Goal: Transaction & Acquisition: Purchase product/service

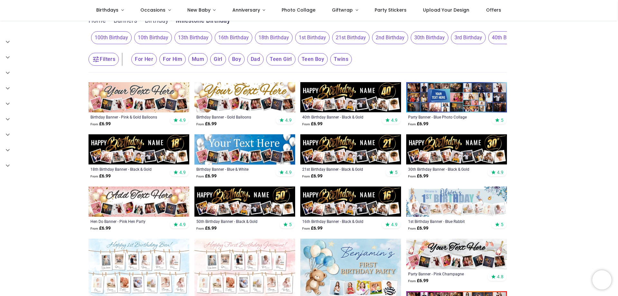
scroll to position [87, 0]
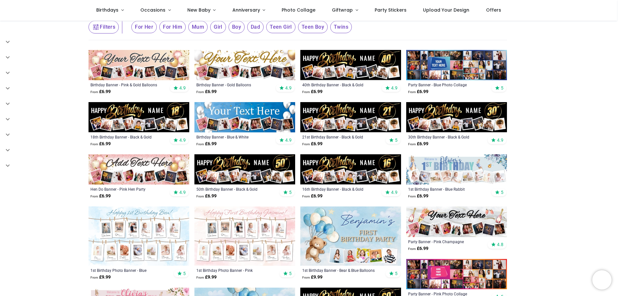
click at [152, 115] on img at bounding box center [139, 117] width 101 height 30
click at [149, 125] on img at bounding box center [139, 117] width 101 height 30
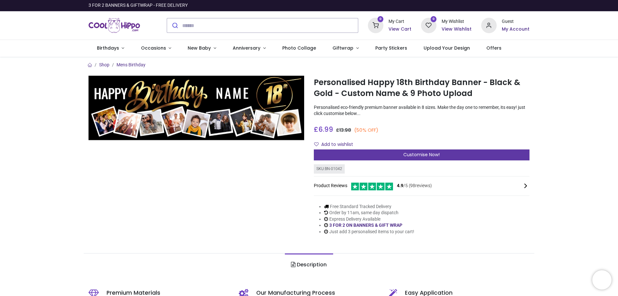
click at [431, 157] on span "Customise Now!" at bounding box center [421, 154] width 36 height 6
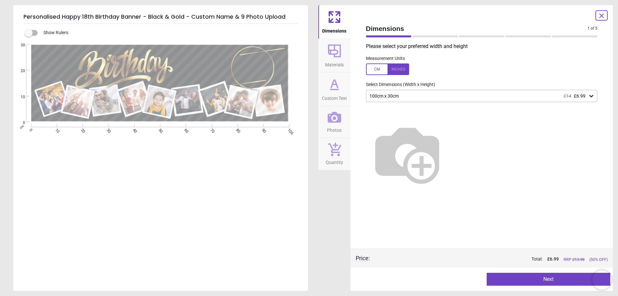
click at [591, 96] on icon at bounding box center [591, 96] width 6 height 6
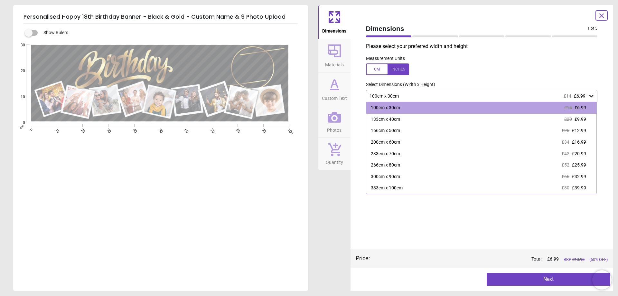
click at [591, 96] on icon at bounding box center [591, 96] width 6 height 6
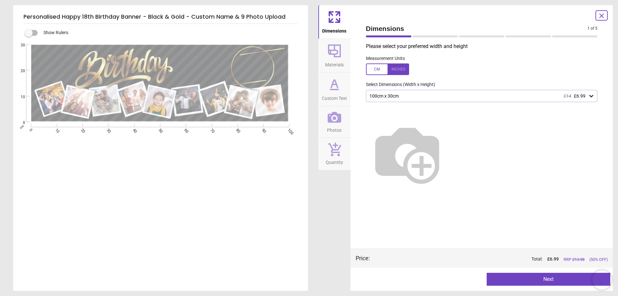
click at [529, 280] on button "Next" at bounding box center [549, 279] width 124 height 13
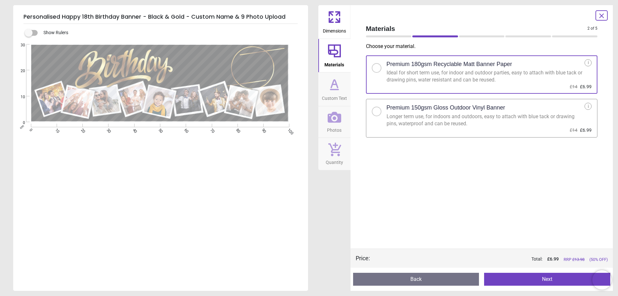
click at [539, 278] on button "Next" at bounding box center [547, 279] width 126 height 13
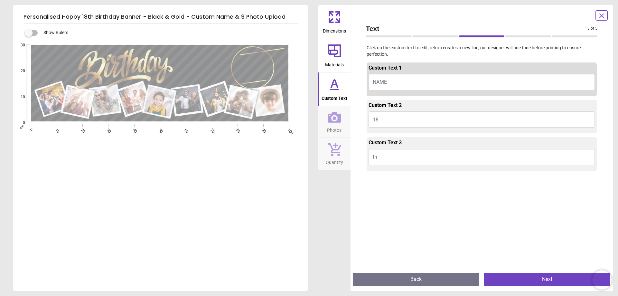
click at [441, 80] on button "NAME" at bounding box center [482, 82] width 227 height 16
click at [405, 80] on button "NAME" at bounding box center [482, 82] width 227 height 16
click at [387, 82] on button "NAME" at bounding box center [482, 82] width 227 height 16
click at [191, 63] on textarea at bounding box center [202, 65] width 55 height 16
type textarea "******"
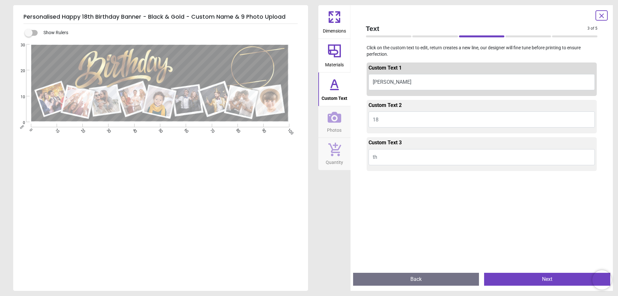
click at [521, 281] on button "Next" at bounding box center [547, 279] width 126 height 13
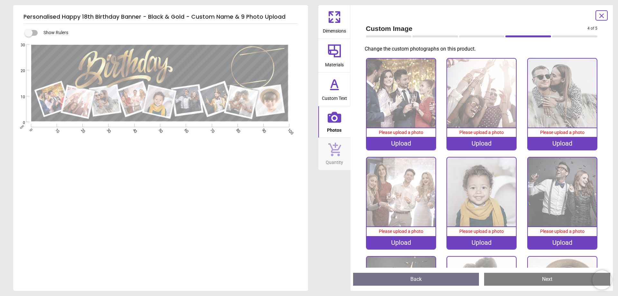
click at [409, 142] on div "Upload" at bounding box center [401, 143] width 69 height 13
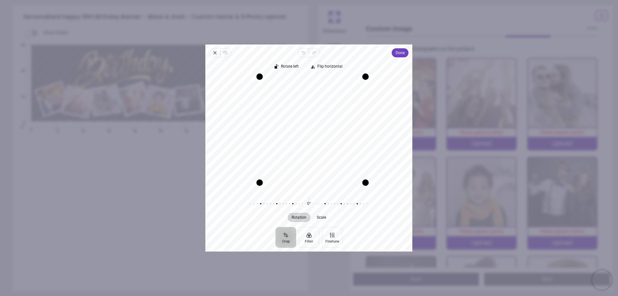
drag, startPoint x: 251, startPoint y: 188, endPoint x: 264, endPoint y: 186, distance: 13.3
click at [263, 186] on div "Drag corner bl" at bounding box center [260, 182] width 6 height 6
click at [401, 52] on span "Done" at bounding box center [400, 53] width 9 height 8
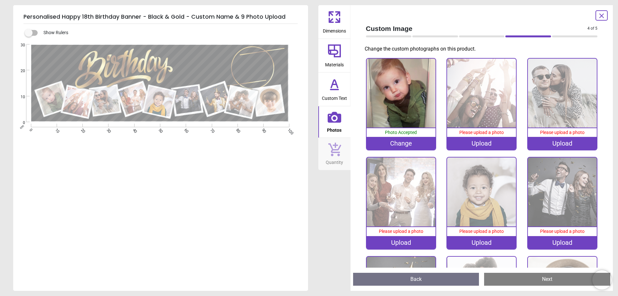
click at [484, 141] on div "Upload" at bounding box center [481, 143] width 69 height 13
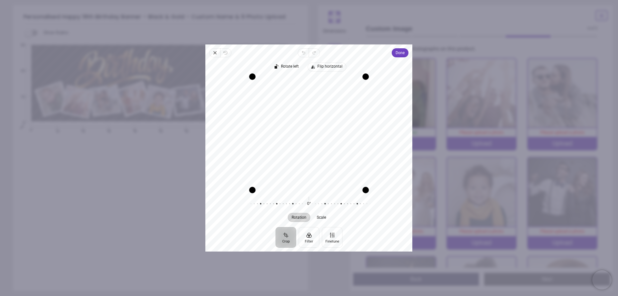
click at [328, 65] on span "Flip horizontal" at bounding box center [329, 66] width 25 height 4
click at [288, 67] on span "Rotate left" at bounding box center [290, 66] width 18 height 4
click at [289, 67] on span "Rotate left" at bounding box center [290, 66] width 18 height 4
click at [397, 53] on span "Done" at bounding box center [400, 53] width 9 height 8
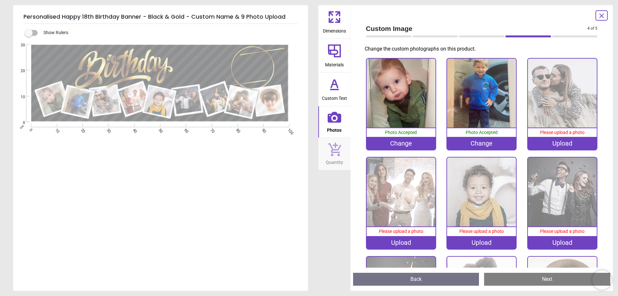
click at [556, 143] on div "Upload" at bounding box center [562, 143] width 69 height 13
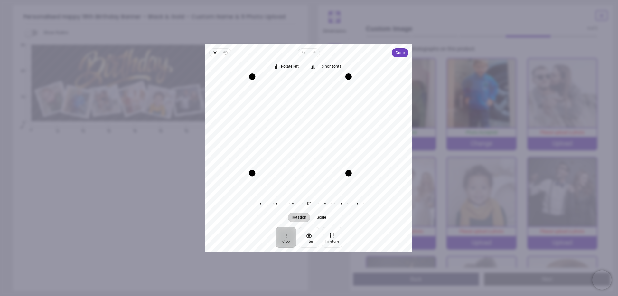
drag, startPoint x: 363, startPoint y: 188, endPoint x: 332, endPoint y: 183, distance: 31.5
click at [332, 183] on div "Recenter" at bounding box center [309, 132] width 197 height 113
drag, startPoint x: 255, startPoint y: 79, endPoint x: 276, endPoint y: 87, distance: 22.4
click at [276, 87] on div "Recenter" at bounding box center [309, 132] width 197 height 113
click at [401, 54] on span "Done" at bounding box center [400, 53] width 9 height 8
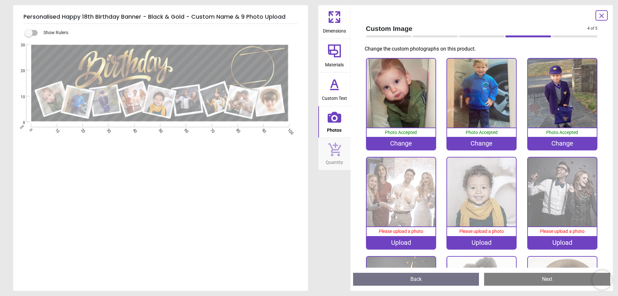
click at [399, 241] on div "Upload" at bounding box center [401, 242] width 69 height 13
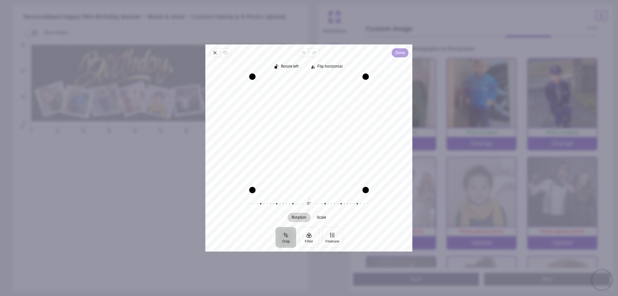
click at [399, 52] on span "Done" at bounding box center [400, 53] width 9 height 8
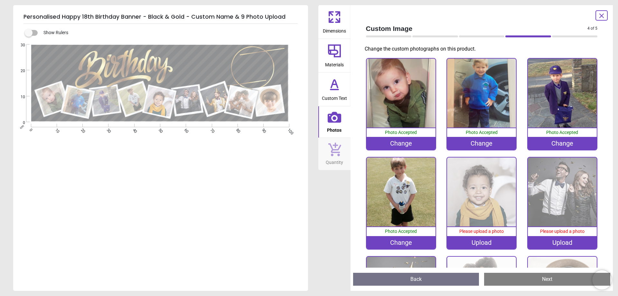
click at [486, 241] on div "Upload" at bounding box center [481, 242] width 69 height 13
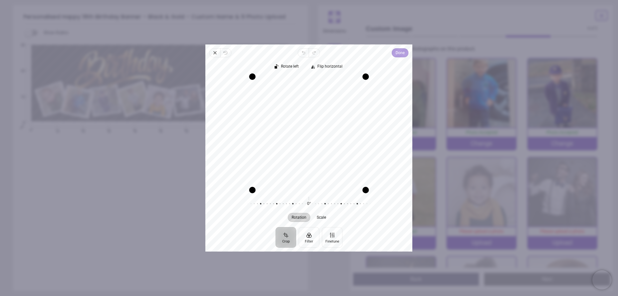
click at [402, 53] on span "Done" at bounding box center [400, 53] width 9 height 8
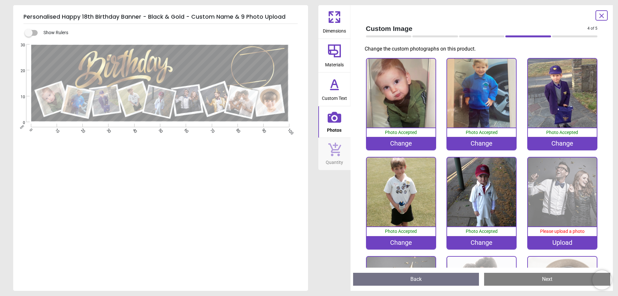
click at [554, 242] on div "Upload" at bounding box center [562, 242] width 69 height 13
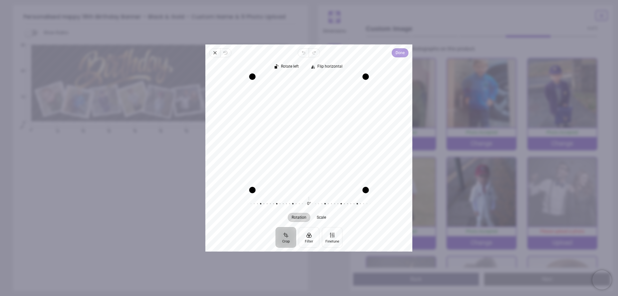
click at [401, 54] on span "Done" at bounding box center [400, 53] width 9 height 8
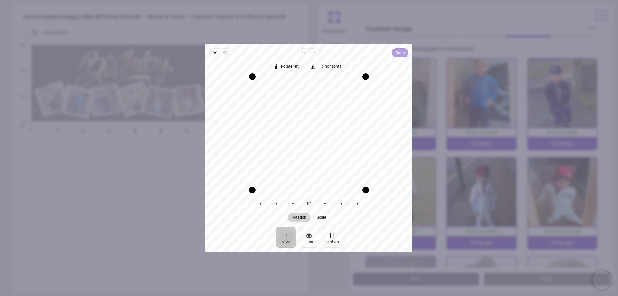
click at [399, 52] on span "Done" at bounding box center [400, 53] width 9 height 8
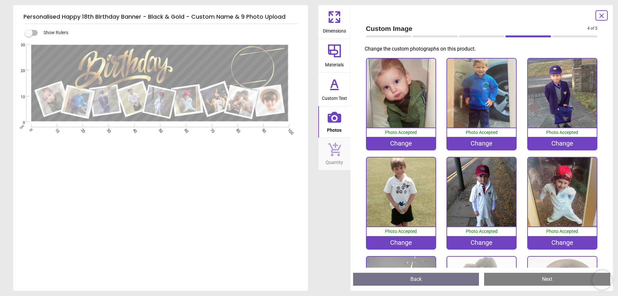
click at [489, 242] on div "Change" at bounding box center [481, 242] width 69 height 13
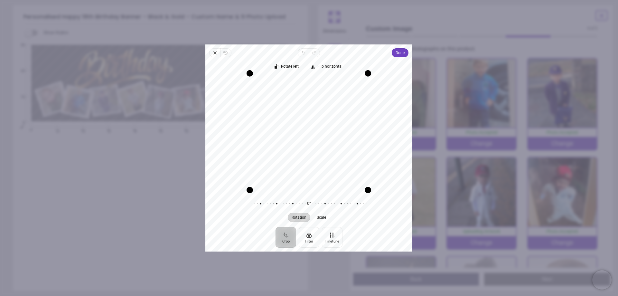
drag, startPoint x: 310, startPoint y: 75, endPoint x: 314, endPoint y: 42, distance: 33.4
click at [314, 138] on div "× Trustpilot Product Reviews 4.9 /5 ( 98 reviews) Pippa Great quality 10/6/2025…" at bounding box center [422, 161] width 216 height 46
drag, startPoint x: 365, startPoint y: 75, endPoint x: 383, endPoint y: 56, distance: 25.7
click at [383, 56] on div "Close Revert Undo Redo Done Crop Filter Finetune Rotate left Flip horizontal Re…" at bounding box center [308, 147] width 207 height 207
click at [398, 52] on span "Done" at bounding box center [400, 53] width 9 height 8
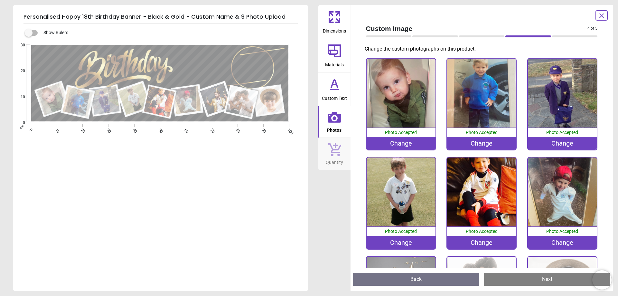
click at [480, 239] on div "Change" at bounding box center [481, 242] width 69 height 13
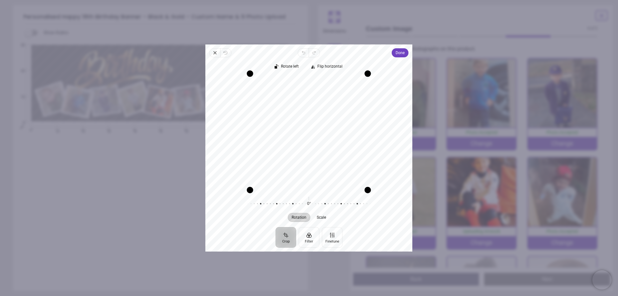
click at [319, 50] on div "Close Revert Undo Redo Done Crop Filter Finetune Rotate left Flip horizontal Re…" at bounding box center [308, 147] width 207 height 207
drag, startPoint x: 364, startPoint y: 75, endPoint x: 392, endPoint y: 60, distance: 31.8
click at [392, 60] on div "Rotate left Flip horizontal Recenter Rotation Scale 0° Reset" at bounding box center [308, 142] width 207 height 170
click at [213, 51] on icon "button" at bounding box center [214, 52] width 5 height 5
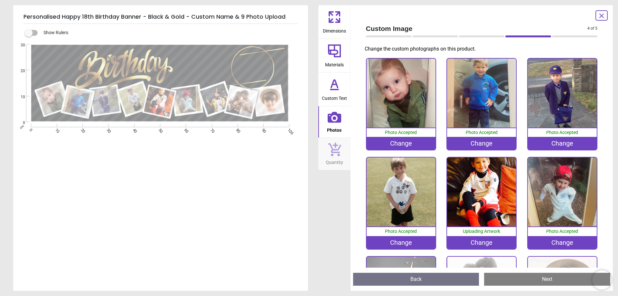
click at [475, 243] on div "Change" at bounding box center [481, 242] width 69 height 13
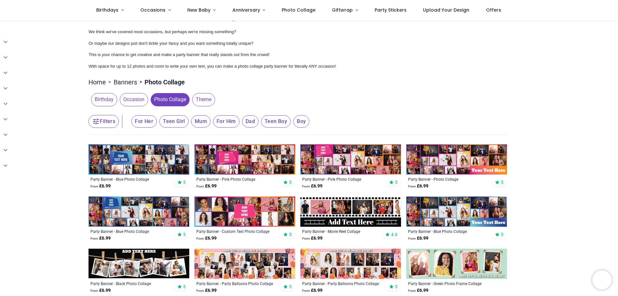
scroll to position [64, 0]
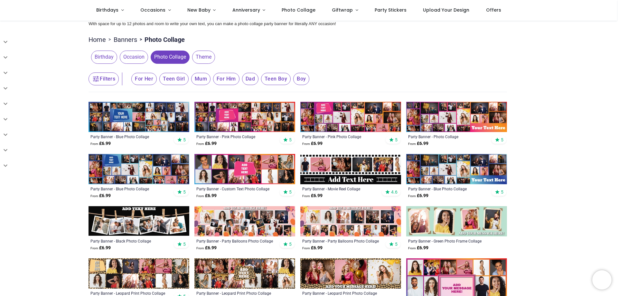
click at [168, 118] on img at bounding box center [139, 117] width 101 height 30
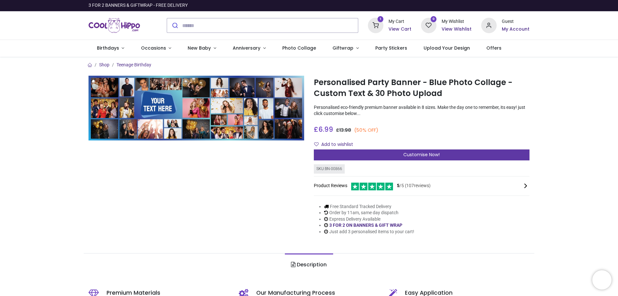
click at [446, 158] on div "Customise Now!" at bounding box center [422, 154] width 216 height 11
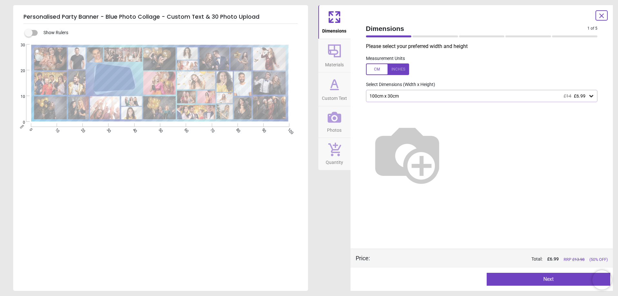
click at [448, 160] on img at bounding box center [407, 153] width 82 height 82
click at [448, 157] on img at bounding box center [407, 153] width 82 height 82
click at [594, 96] on icon at bounding box center [591, 96] width 6 height 6
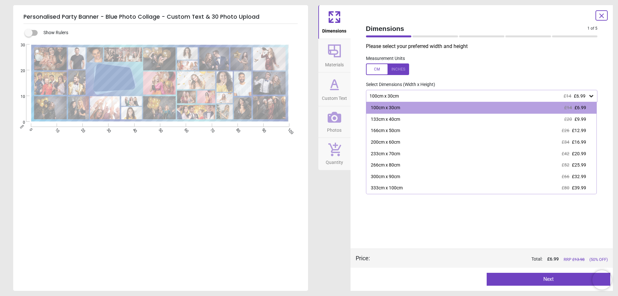
click at [594, 96] on icon at bounding box center [591, 96] width 6 height 6
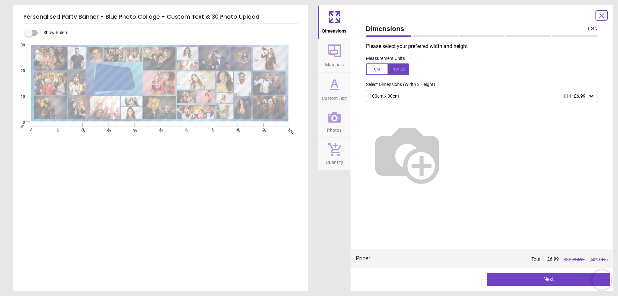
click at [594, 96] on icon at bounding box center [591, 96] width 6 height 6
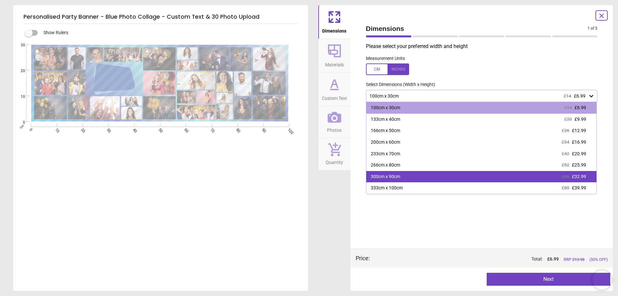
click at [454, 176] on div "300cm x 90cm £66 £32.99" at bounding box center [481, 177] width 230 height 12
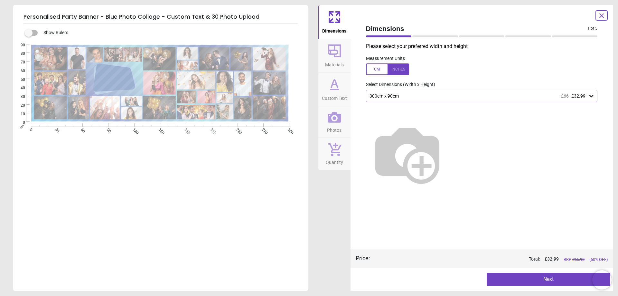
click at [445, 152] on img at bounding box center [407, 153] width 82 height 82
click at [592, 98] on icon at bounding box center [591, 96] width 6 height 6
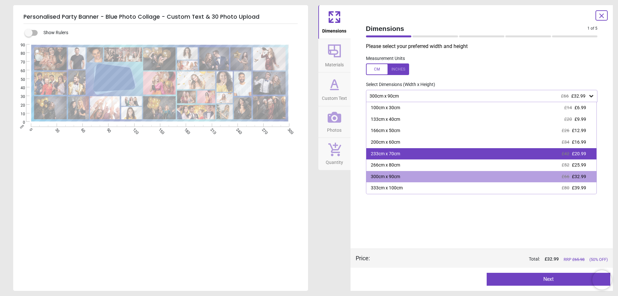
click at [496, 153] on div "233cm x 70cm £42 £20.99" at bounding box center [481, 154] width 230 height 12
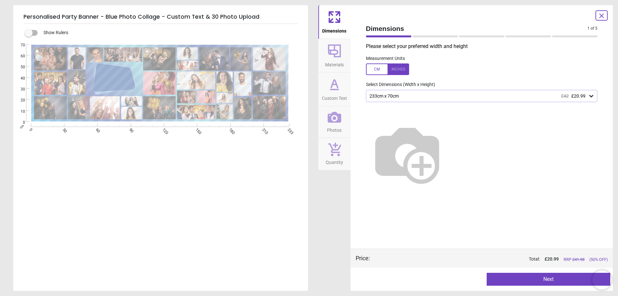
click at [593, 94] on icon at bounding box center [591, 96] width 6 height 6
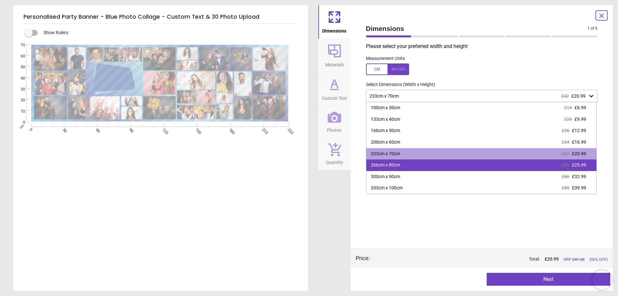
click at [467, 165] on div "266cm x 80cm £52 £25.99" at bounding box center [481, 165] width 230 height 12
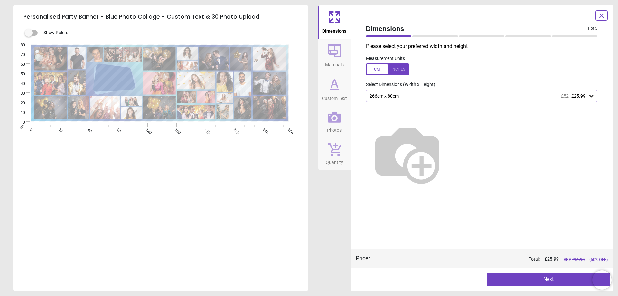
click at [549, 278] on button "Next" at bounding box center [549, 279] width 124 height 13
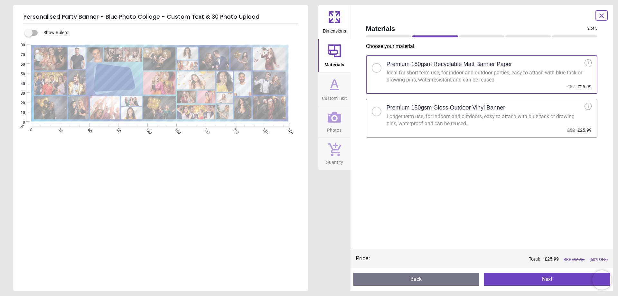
click at [548, 276] on button "Next" at bounding box center [547, 279] width 126 height 13
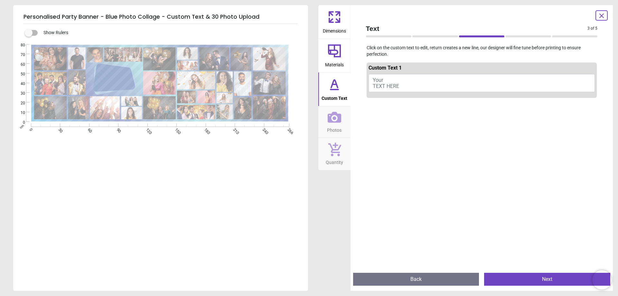
click at [399, 84] on button "Your TEXT HERE" at bounding box center [482, 83] width 227 height 18
click at [399, 86] on button "Your TEXT HERE" at bounding box center [482, 83] width 227 height 18
click at [111, 78] on textarea "**********" at bounding box center [114, 78] width 37 height 5
click at [110, 77] on div "**********" at bounding box center [114, 79] width 37 height 24
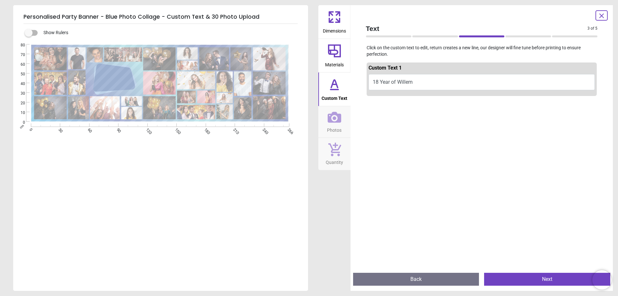
click at [390, 81] on button "18 Year of Willem" at bounding box center [482, 82] width 227 height 16
type textarea "**********"
click at [556, 279] on button "Next" at bounding box center [547, 279] width 126 height 13
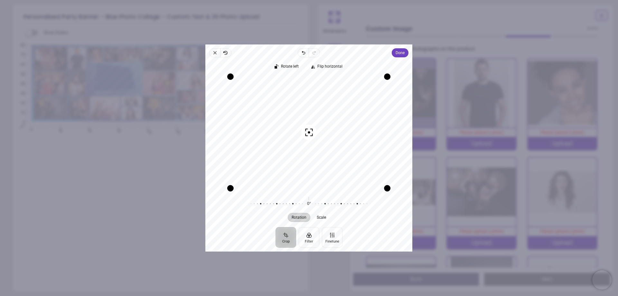
click at [404, 56] on span "Done" at bounding box center [400, 53] width 9 height 8
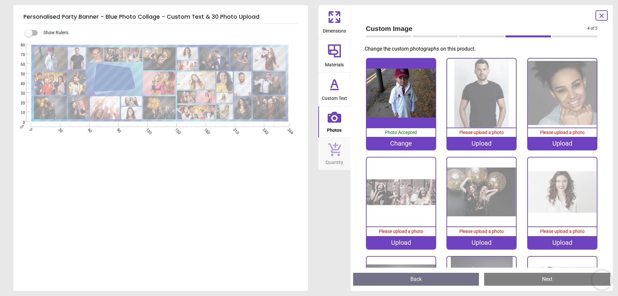
click at [478, 143] on div "Upload" at bounding box center [481, 143] width 69 height 13
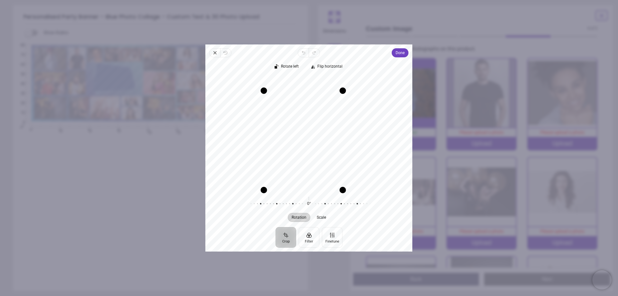
drag, startPoint x: 352, startPoint y: 76, endPoint x: 339, endPoint y: 88, distance: 18.3
click at [340, 88] on div "Drag corner tr" at bounding box center [343, 90] width 6 height 6
click at [398, 52] on span "Done" at bounding box center [400, 53] width 9 height 8
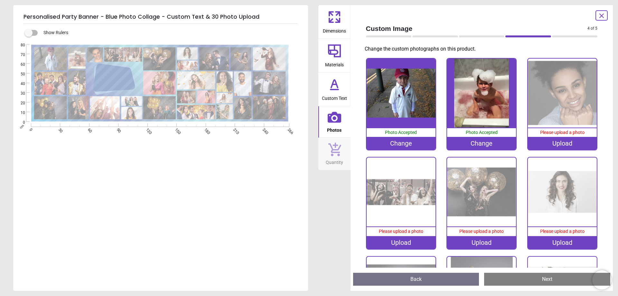
click at [558, 143] on div "Upload" at bounding box center [562, 143] width 69 height 13
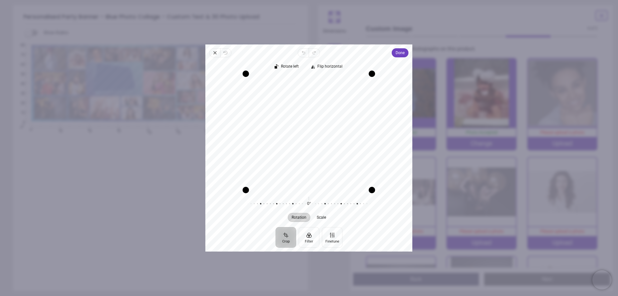
click at [319, 54] on div "Close Revert Undo Redo Done Crop Filter Finetune Rotate left Flip horizontal Re…" at bounding box center [308, 147] width 207 height 207
drag, startPoint x: 369, startPoint y: 77, endPoint x: 388, endPoint y: 62, distance: 25.0
click at [388, 62] on div "Rotate left Flip horizontal Recenter Rotation Scale 0° Reset" at bounding box center [308, 142] width 207 height 170
click at [398, 52] on span "Done" at bounding box center [400, 53] width 9 height 8
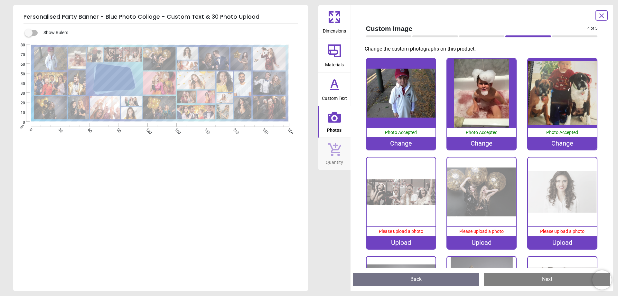
click at [401, 241] on div "Upload" at bounding box center [401, 242] width 69 height 13
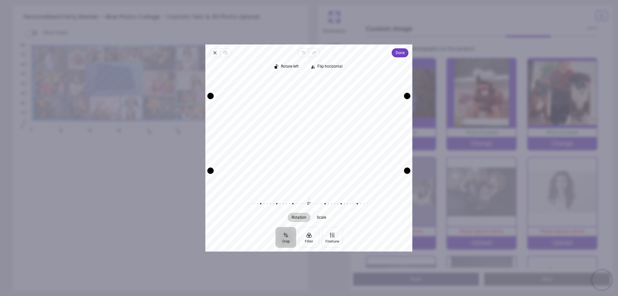
click at [313, 95] on div "Drag edge t" at bounding box center [309, 96] width 197 height 6
click at [285, 66] on span "Rotate left" at bounding box center [290, 66] width 18 height 4
click at [324, 65] on span "Flip horizontal" at bounding box center [329, 66] width 25 height 4
drag, startPoint x: 328, startPoint y: 93, endPoint x: 334, endPoint y: 42, distance: 51.5
click at [328, 138] on div "× Trustpilot Product Reviews 5 /5 ( 107 reviews) Emma Gallagher Great product 1…" at bounding box center [422, 161] width 216 height 46
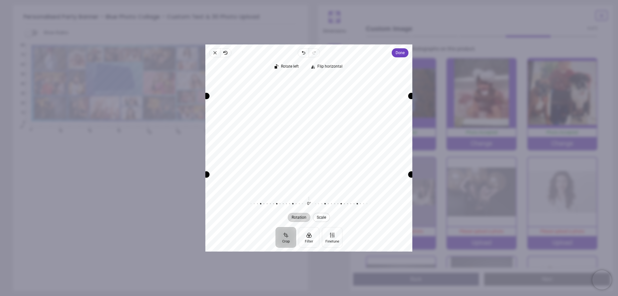
drag, startPoint x: 326, startPoint y: 170, endPoint x: 322, endPoint y: 216, distance: 46.2
click at [322, 216] on div "Rotate left Flip horizontal Recenter Rotation Scale 0° Reset" at bounding box center [308, 142] width 207 height 170
click at [285, 66] on span "Rotate left" at bounding box center [290, 66] width 18 height 4
drag, startPoint x: 323, startPoint y: 94, endPoint x: 324, endPoint y: 42, distance: 52.2
click at [324, 138] on div "× Trustpilot Product Reviews 5 /5 ( 107 reviews) Emma Gallagher Great product 1…" at bounding box center [422, 161] width 216 height 46
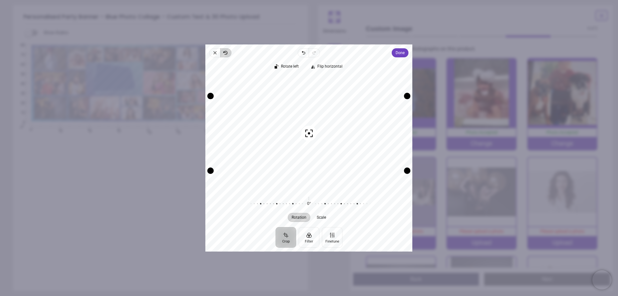
click at [225, 53] on icon "button" at bounding box center [225, 53] width 3 height 4
click at [284, 239] on button "Crop" at bounding box center [286, 237] width 21 height 21
drag, startPoint x: 389, startPoint y: 95, endPoint x: 389, endPoint y: 48, distance: 47.0
click at [389, 48] on div "Close Revert Undo Redo Done Crop Filter Finetune Rotate left Flip horizontal Re…" at bounding box center [308, 147] width 207 height 207
click at [211, 51] on span "Close" at bounding box center [214, 52] width 11 height 9
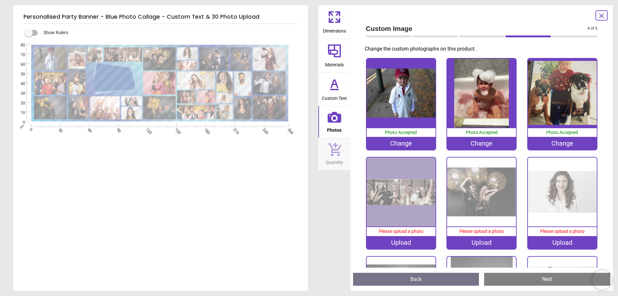
click at [402, 241] on div "Upload" at bounding box center [401, 242] width 69 height 13
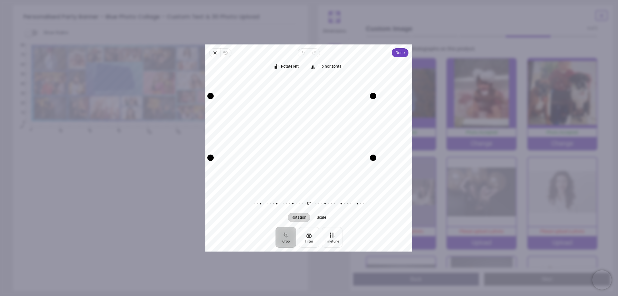
drag, startPoint x: 407, startPoint y: 169, endPoint x: 369, endPoint y: 166, distance: 38.1
click at [369, 166] on div "Recenter" at bounding box center [309, 132] width 197 height 113
click at [237, 107] on div "Drag corner tl" at bounding box center [236, 105] width 6 height 6
click at [399, 53] on span "Done" at bounding box center [400, 53] width 9 height 8
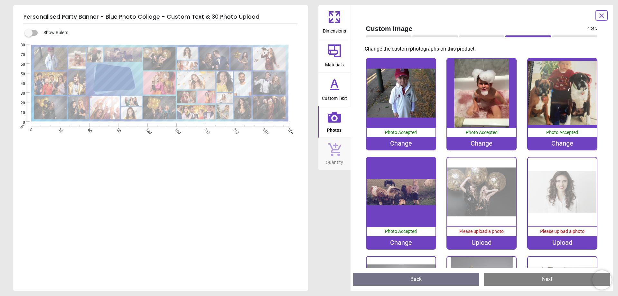
click at [474, 240] on div "Upload" at bounding box center [481, 242] width 69 height 13
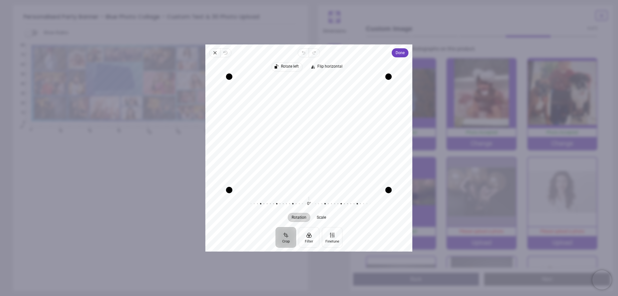
click at [286, 68] on span "Rotate left" at bounding box center [290, 66] width 18 height 4
click at [214, 52] on icon "button" at bounding box center [214, 52] width 5 height 5
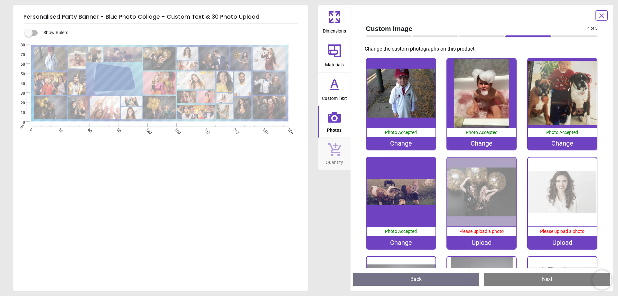
click at [480, 240] on div "Upload" at bounding box center [481, 242] width 69 height 13
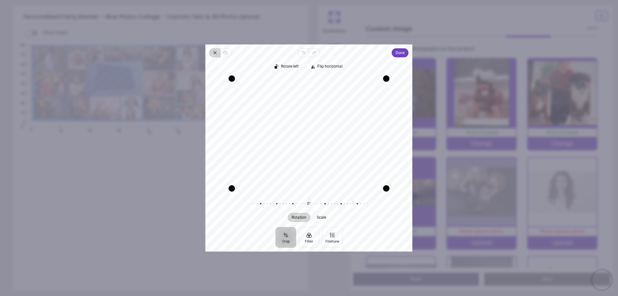
click at [213, 51] on icon "button" at bounding box center [214, 52] width 5 height 5
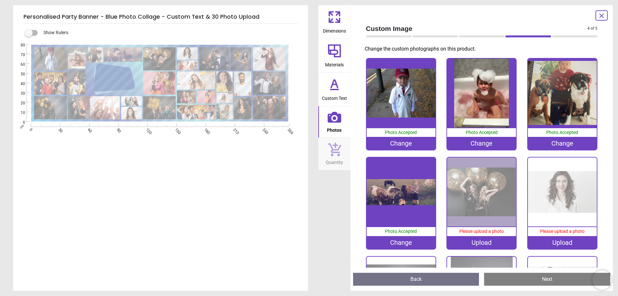
click at [485, 240] on div "Upload" at bounding box center [481, 242] width 69 height 13
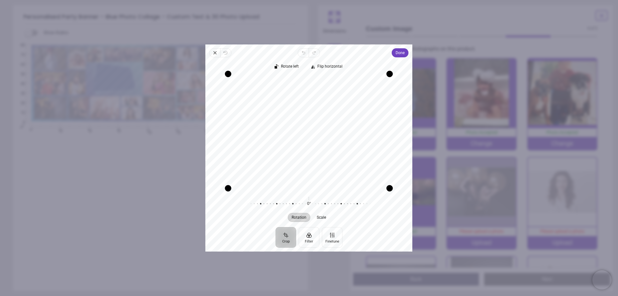
drag, startPoint x: 321, startPoint y: 75, endPoint x: 327, endPoint y: 54, distance: 22.5
click at [327, 54] on div "Close Revert Undo Redo Done Crop Filter Finetune Rotate left Flip horizontal Re…" at bounding box center [308, 147] width 207 height 207
click at [394, 54] on button "Done" at bounding box center [400, 52] width 17 height 9
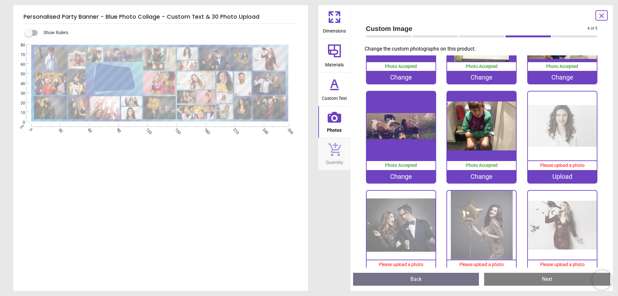
scroll to position [97, 0]
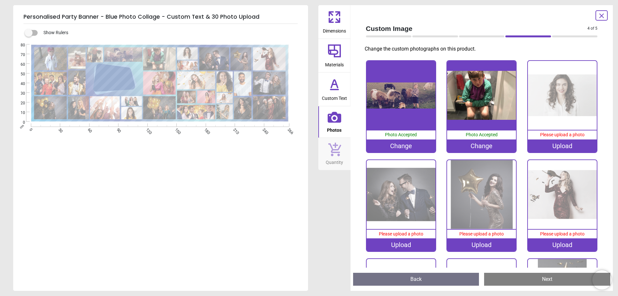
click at [482, 241] on div "Upload" at bounding box center [481, 244] width 69 height 13
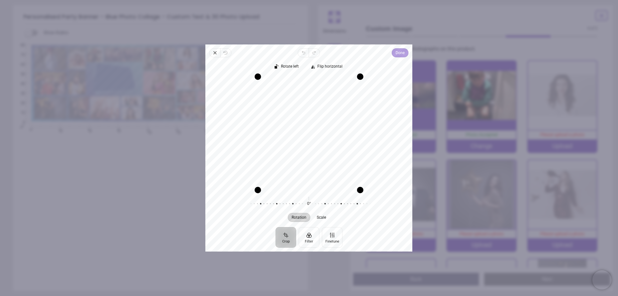
click at [399, 52] on span "Done" at bounding box center [400, 53] width 9 height 8
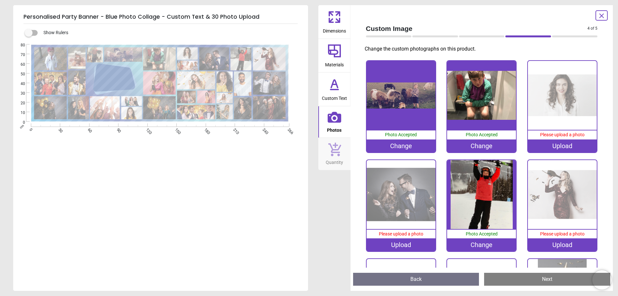
click at [560, 144] on div "Upload" at bounding box center [562, 145] width 69 height 13
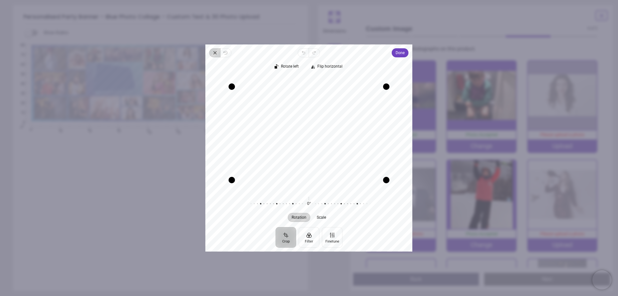
click at [214, 53] on icon "button" at bounding box center [214, 52] width 5 height 5
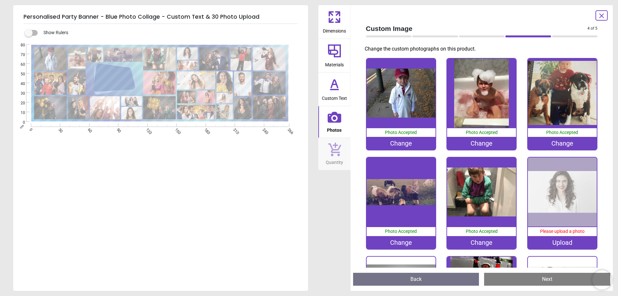
scroll to position [97, 0]
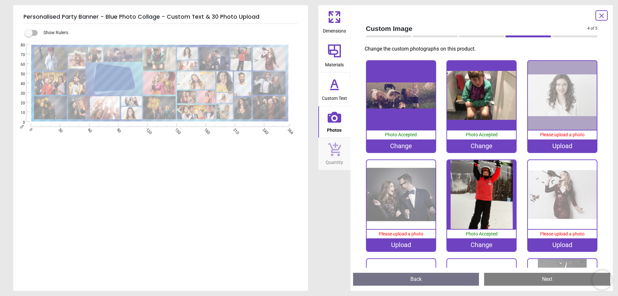
click at [564, 143] on div "Upload" at bounding box center [562, 145] width 69 height 13
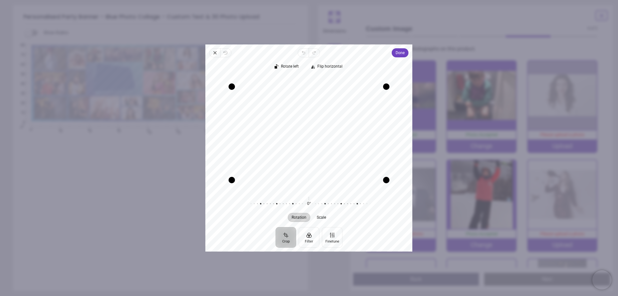
click at [213, 52] on span "Close" at bounding box center [214, 52] width 11 height 9
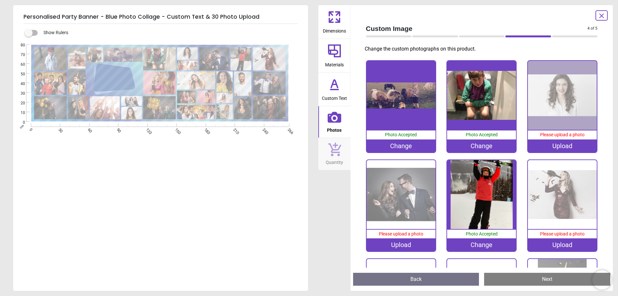
click at [570, 144] on div "Upload" at bounding box center [562, 145] width 69 height 13
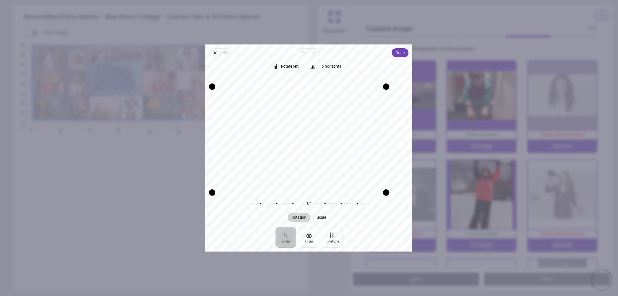
drag, startPoint x: 232, startPoint y: 177, endPoint x: 220, endPoint y: 244, distance: 67.7
click at [220, 244] on div "Close Revert Undo Redo Done Crop Filter Finetune Rotate left Flip horizontal Re…" at bounding box center [308, 147] width 207 height 207
click at [213, 52] on icon "button" at bounding box center [214, 52] width 5 height 5
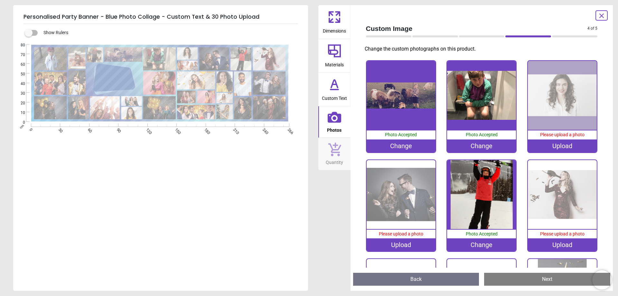
click at [563, 143] on div "Upload" at bounding box center [562, 145] width 69 height 13
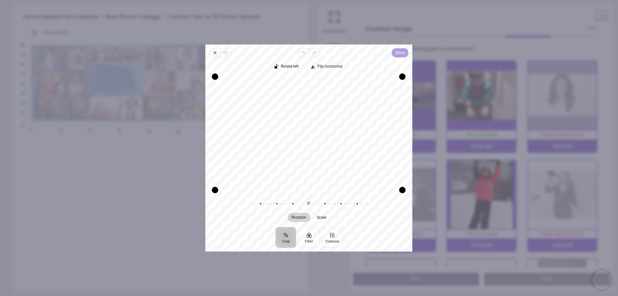
click at [400, 53] on span "Done" at bounding box center [400, 53] width 9 height 8
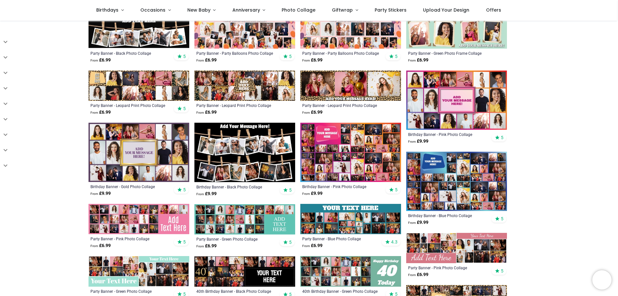
scroll to position [258, 0]
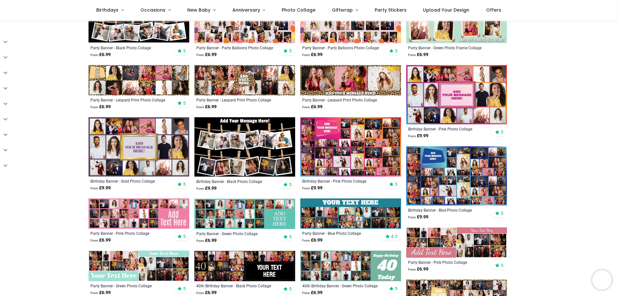
click at [454, 183] on img at bounding box center [456, 175] width 101 height 59
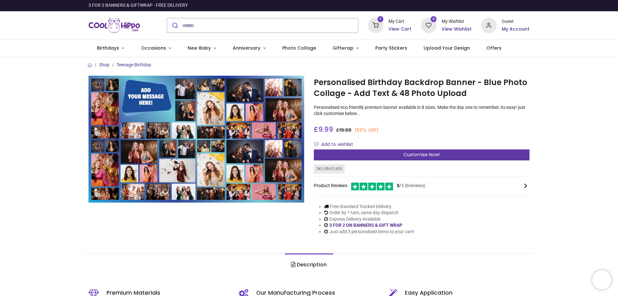
click at [522, 157] on div "Customise Now!" at bounding box center [422, 154] width 216 height 11
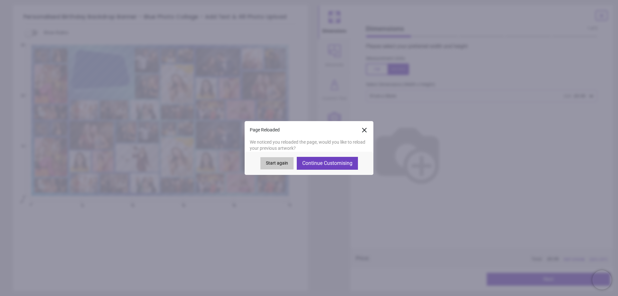
click at [341, 164] on button "Continue Customising" at bounding box center [327, 163] width 61 height 13
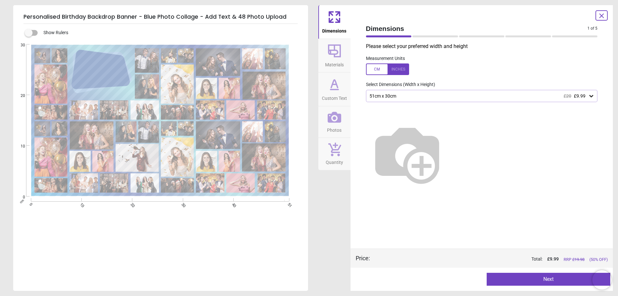
type textarea "**********"
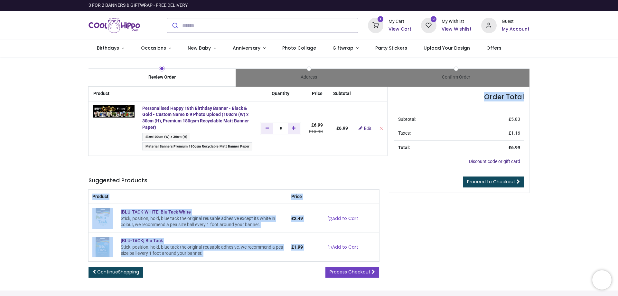
click at [437, 215] on div "Order Total Subtotal: £ 5.83 Taxes: £ 1.16 Total: £ 6.99 Discount code or gift …" at bounding box center [459, 187] width 150 height 201
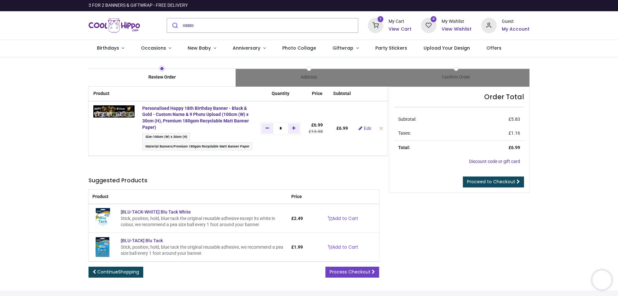
click at [351, 136] on td "£ 6.99" at bounding box center [341, 128] width 25 height 55
click at [364, 129] on span "Edit" at bounding box center [367, 128] width 7 height 5
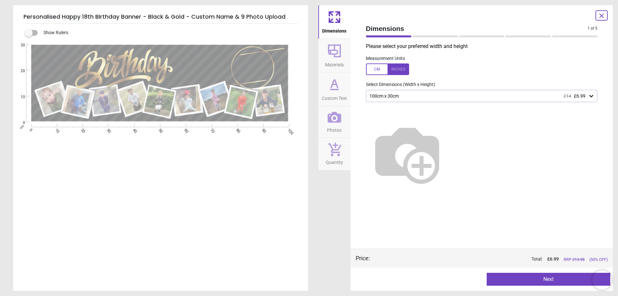
click at [604, 15] on icon at bounding box center [602, 16] width 8 height 8
